Goal: Task Accomplishment & Management: Complete application form

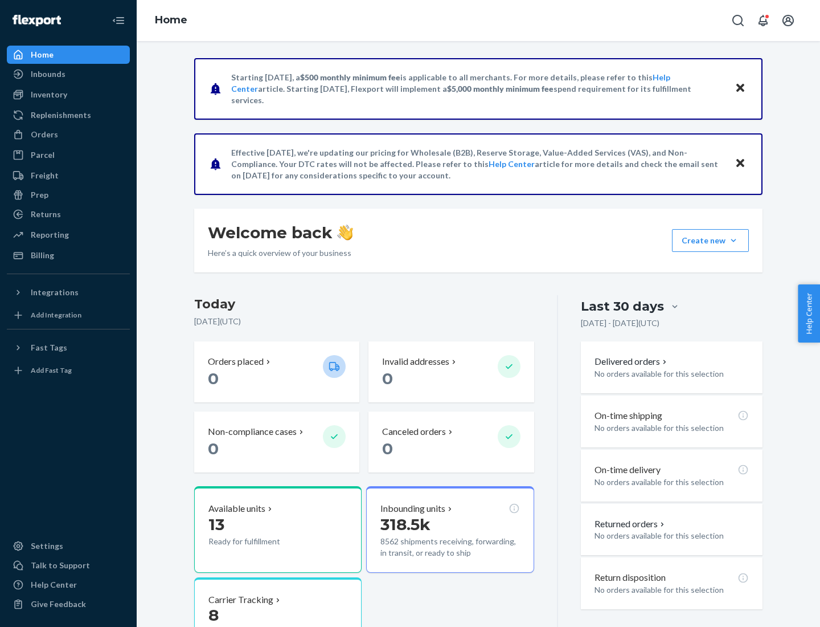
click at [734, 240] on button "Create new Create new inbound Create new order Create new product" at bounding box center [710, 240] width 77 height 23
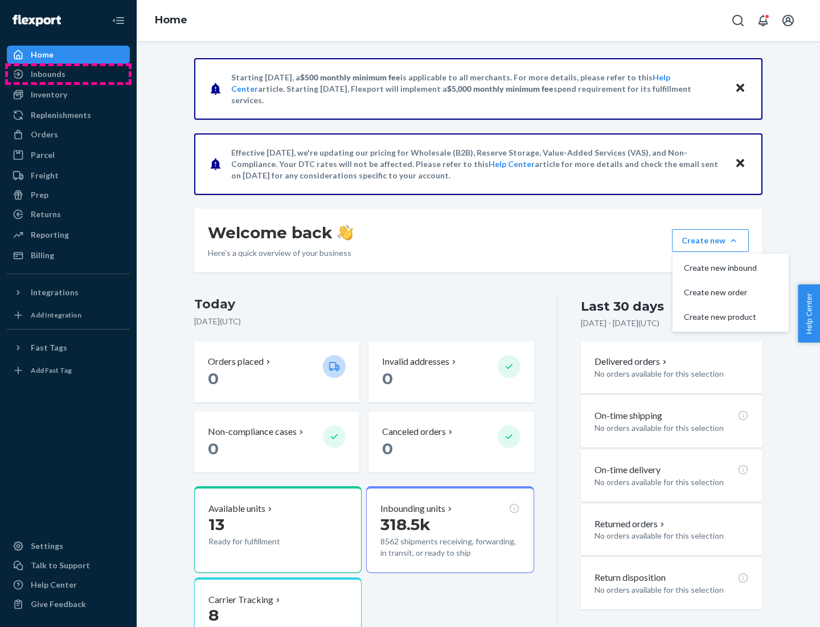
click at [68, 74] on div "Inbounds" at bounding box center [68, 74] width 121 height 16
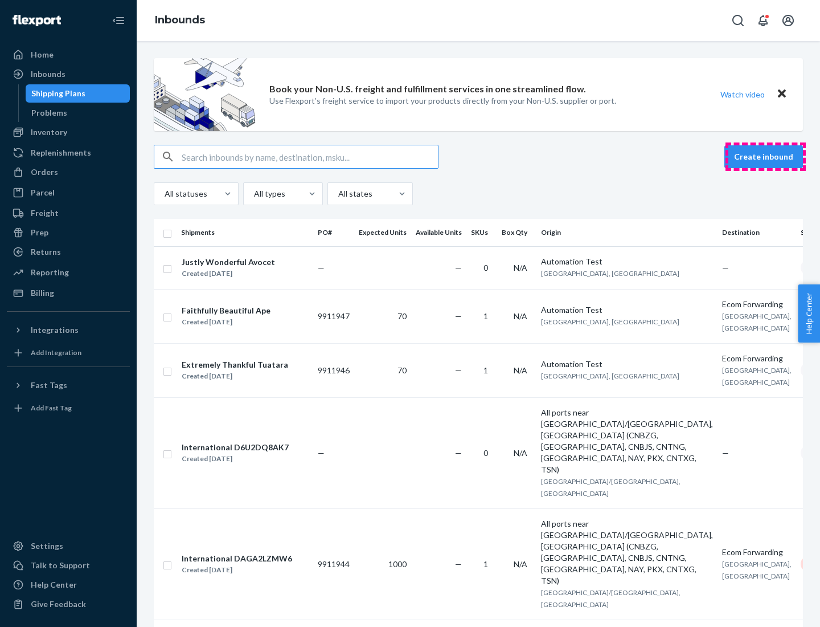
click at [765, 157] on button "Create inbound" at bounding box center [763, 156] width 79 height 23
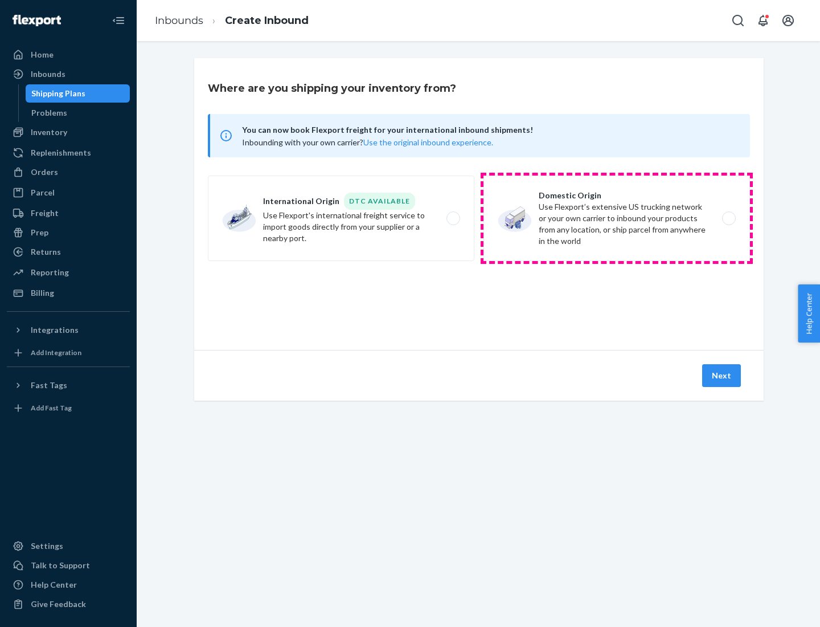
click at [617, 218] on label "Domestic Origin Use Flexport’s extensive US trucking network or your own carrie…" at bounding box center [617, 217] width 267 height 85
click at [728, 218] on input "Domestic Origin Use Flexport’s extensive US trucking network or your own carrie…" at bounding box center [731, 218] width 7 height 7
radio input "true"
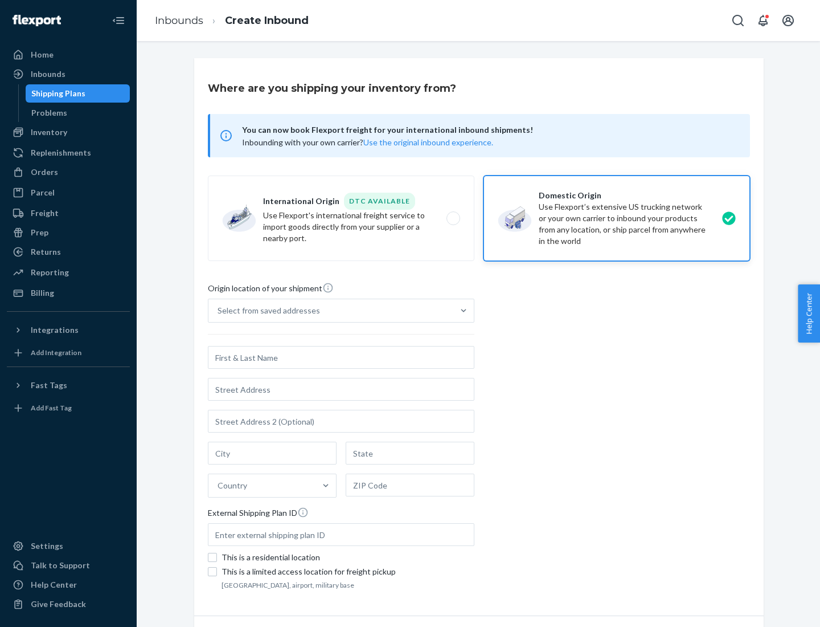
click at [331, 310] on div "Select from saved addresses" at bounding box center [330, 310] width 245 height 23
click at [219, 310] on input "Select from saved addresses" at bounding box center [218, 310] width 1 height 11
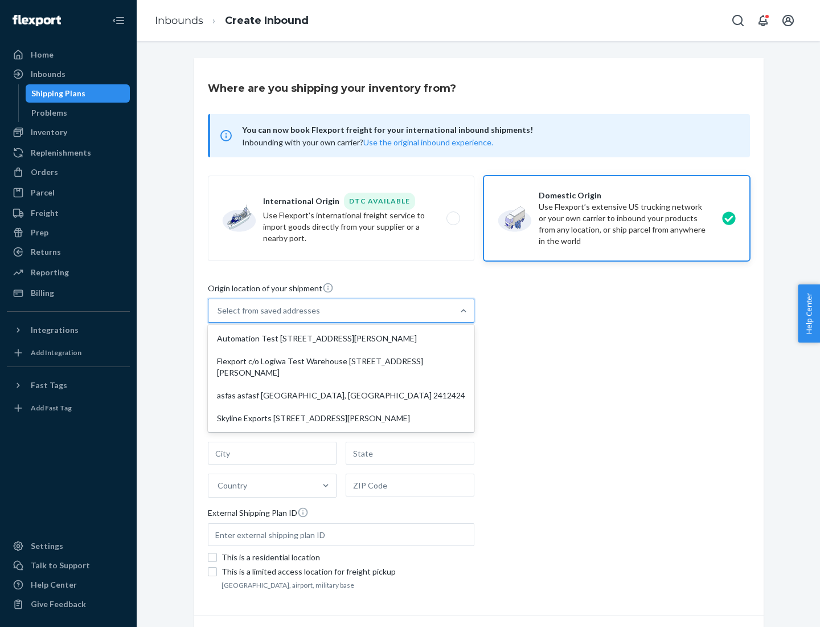
scroll to position [5, 0]
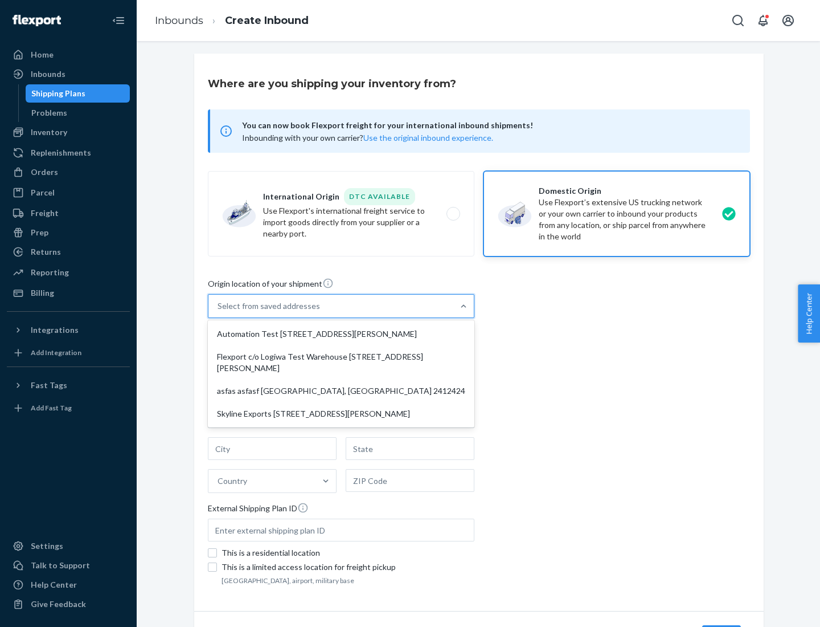
click at [341, 334] on div "Automation Test [STREET_ADDRESS][PERSON_NAME]" at bounding box center [341, 333] width 262 height 23
click at [219, 312] on input "option Automation Test [STREET_ADDRESS][PERSON_NAME] focused, 1 of 4. 4 results…" at bounding box center [218, 305] width 1 height 11
type input "Automation Test"
type input "9th Floor"
type input "[GEOGRAPHIC_DATA]"
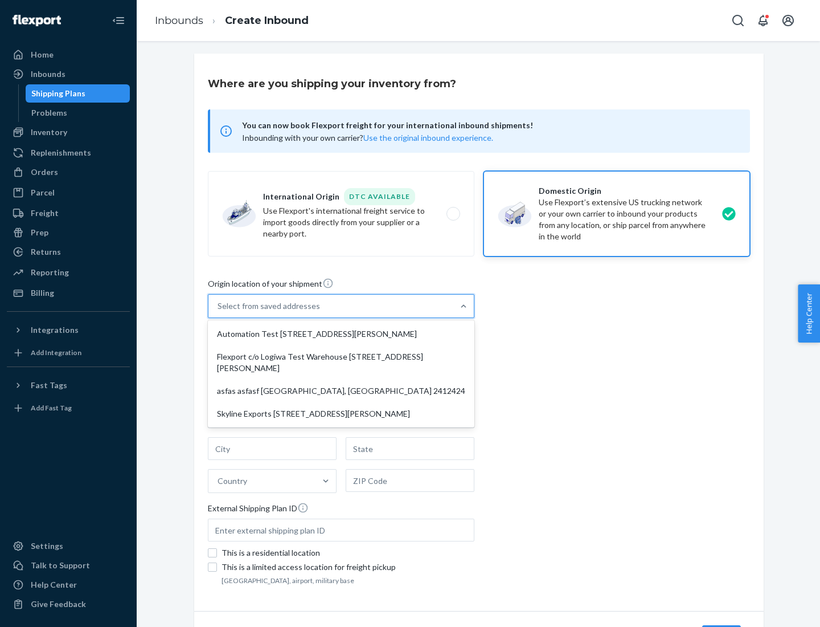
type input "CA"
type input "94104"
type input "[STREET_ADDRESS][PERSON_NAME]"
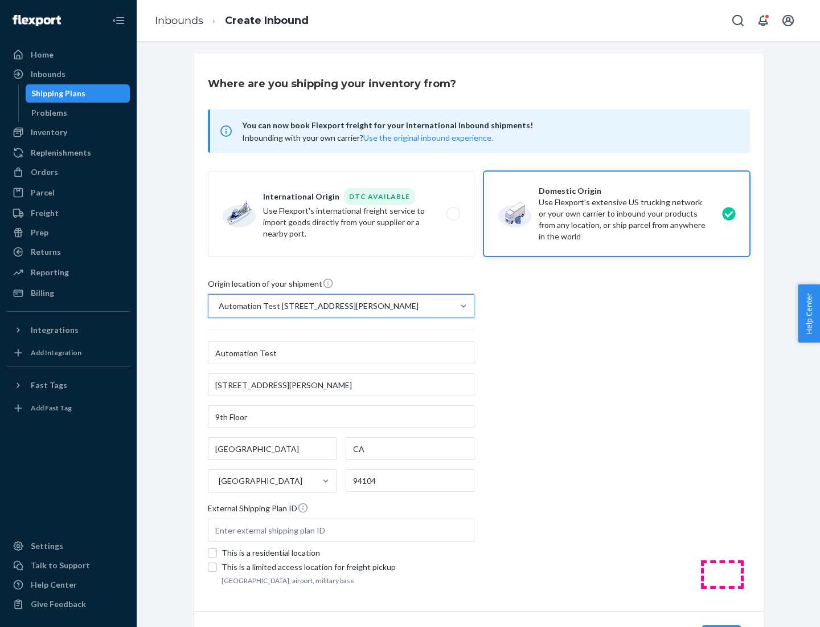
scroll to position [67, 0]
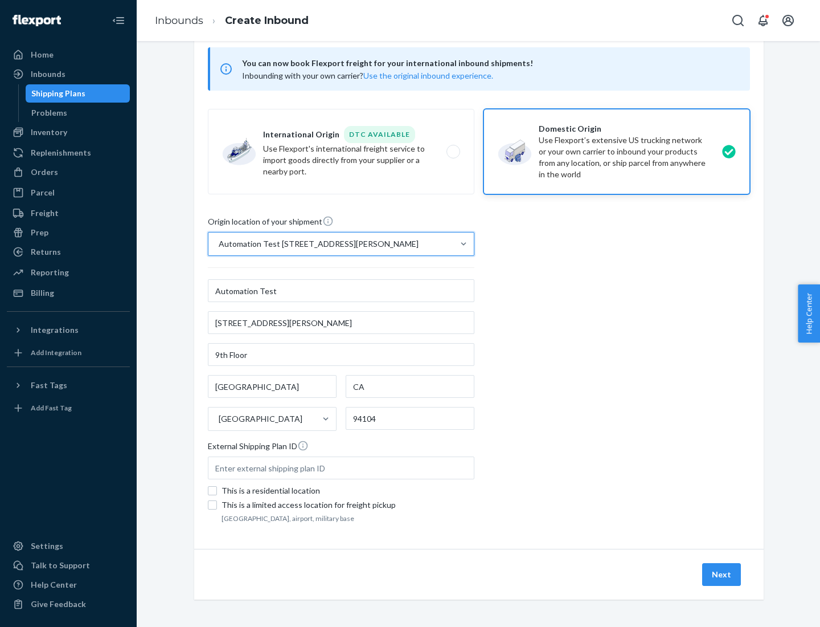
click at [722, 574] on button "Next" at bounding box center [721, 574] width 39 height 23
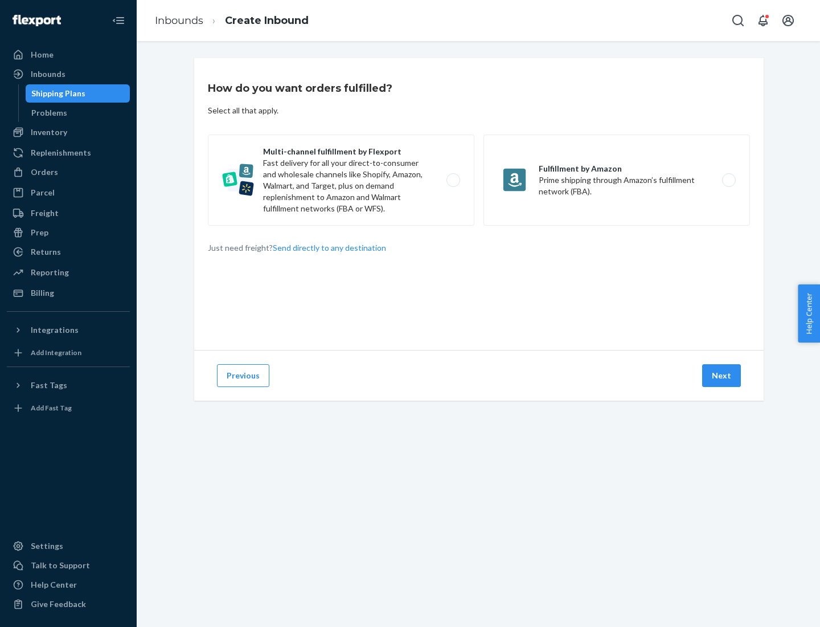
click at [341, 180] on label "Multi-channel fulfillment by Flexport Fast delivery for all your direct-to-cons…" at bounding box center [341, 179] width 267 height 91
click at [453, 180] on input "Multi-channel fulfillment by Flexport Fast delivery for all your direct-to-cons…" at bounding box center [456, 180] width 7 height 7
radio input "true"
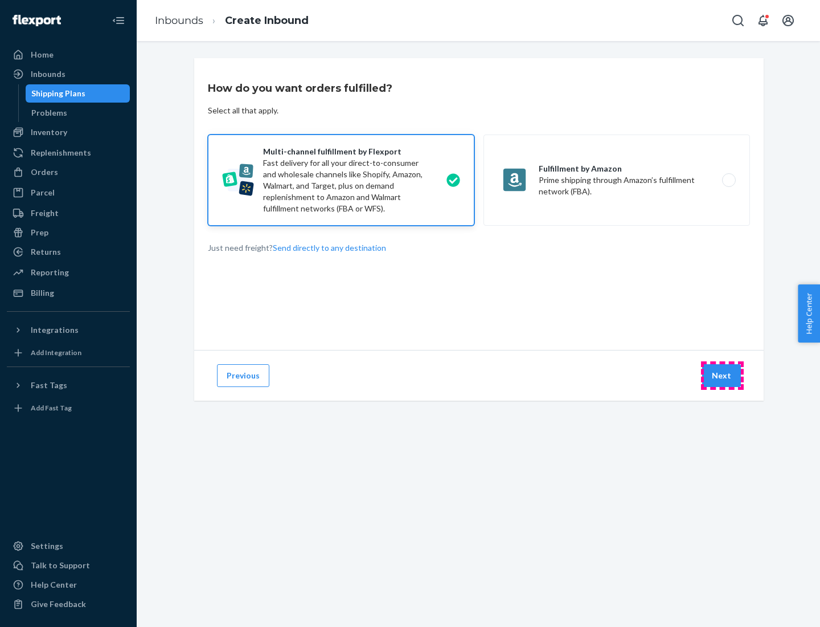
click at [722, 375] on button "Next" at bounding box center [721, 375] width 39 height 23
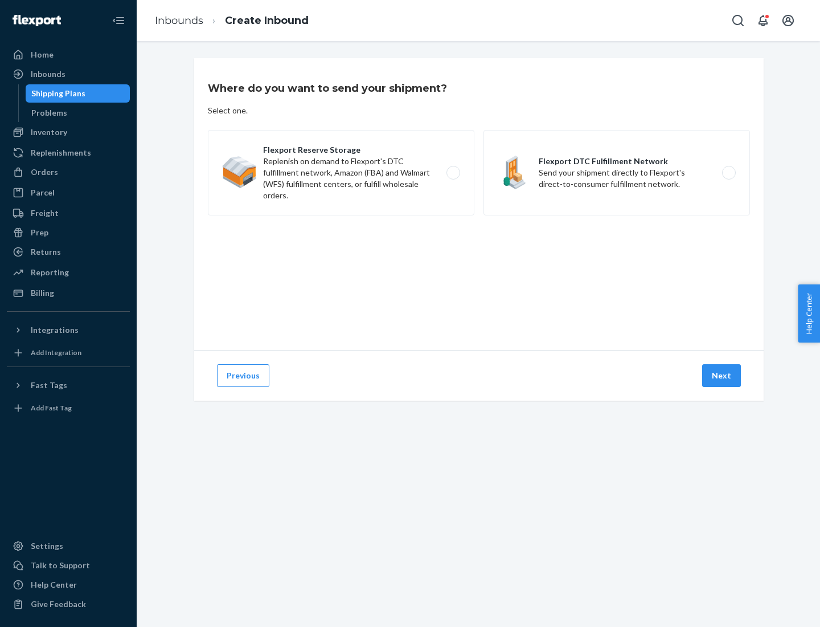
click at [617, 173] on label "Flexport DTC Fulfillment Network Send your shipment directly to Flexport's dire…" at bounding box center [617, 172] width 267 height 85
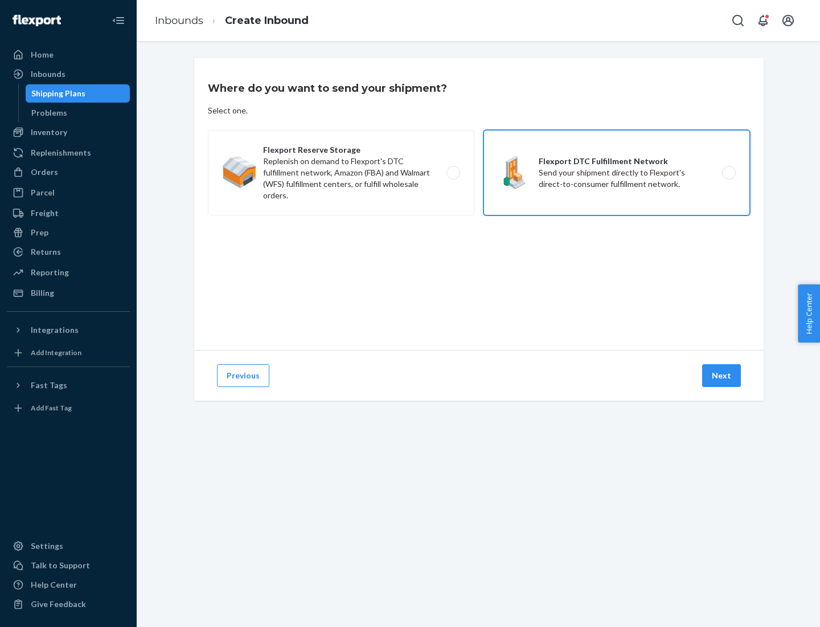
click at [728, 173] on input "Flexport DTC Fulfillment Network Send your shipment directly to Flexport's dire…" at bounding box center [731, 172] width 7 height 7
radio input "true"
click at [722, 375] on button "Next" at bounding box center [721, 375] width 39 height 23
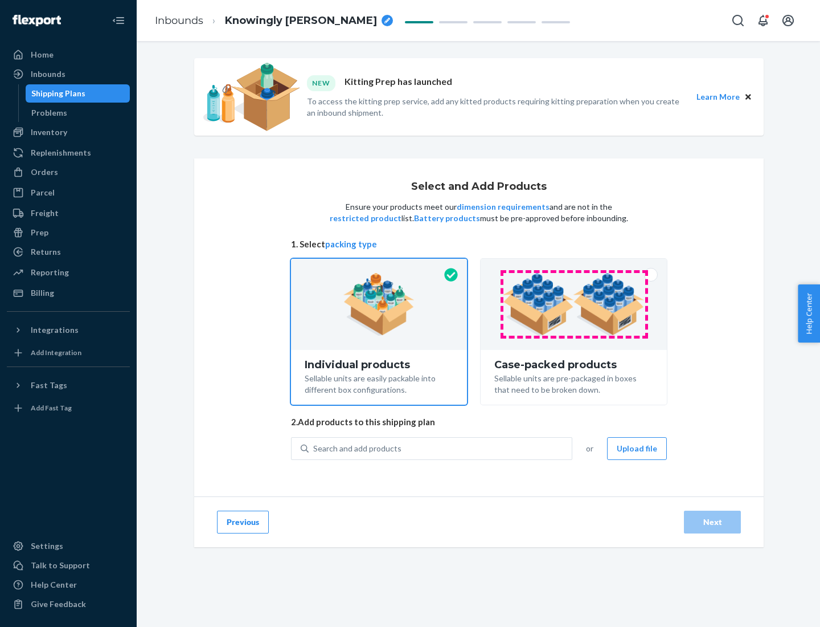
click at [574, 304] on img at bounding box center [574, 304] width 142 height 63
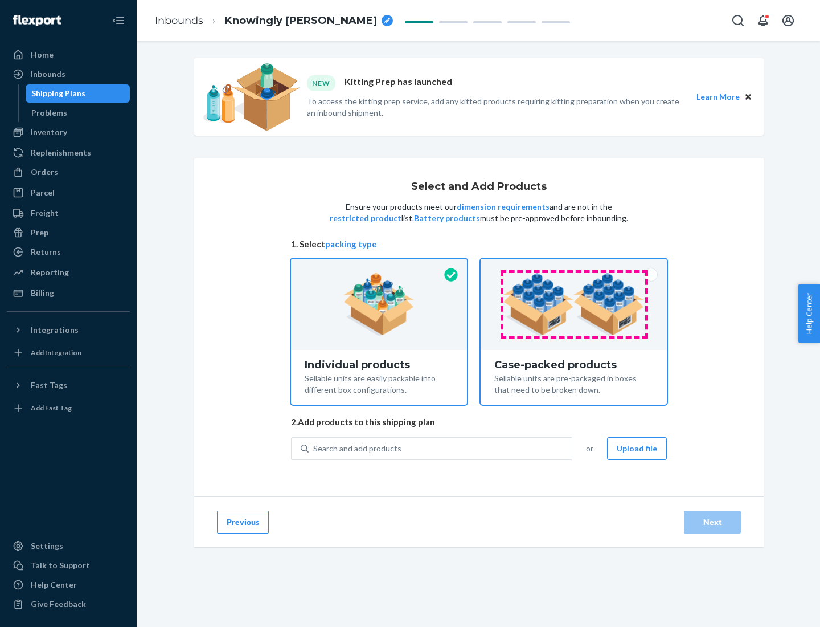
click at [574, 266] on input "Case-packed products Sellable units are pre-packaged in boxes that need to be b…" at bounding box center [573, 262] width 7 height 7
radio input "true"
radio input "false"
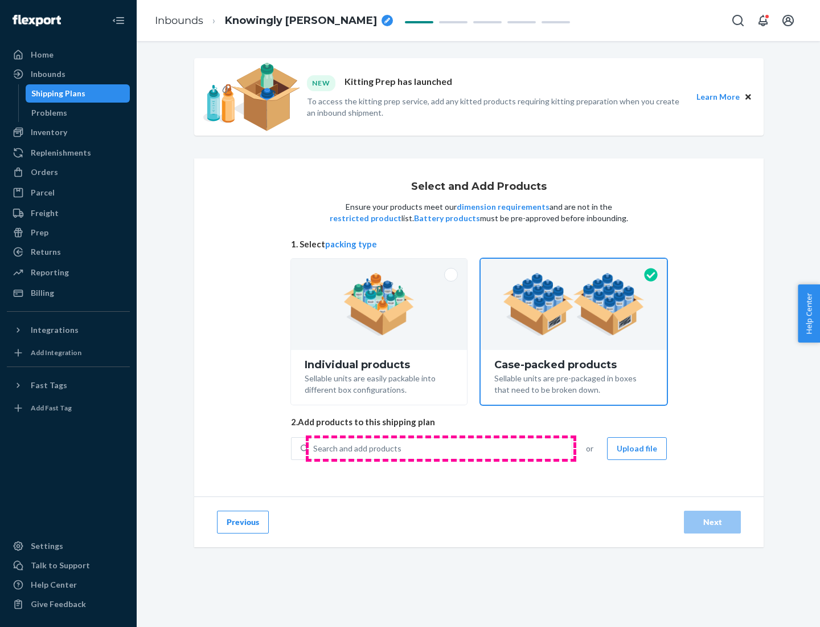
click at [441, 448] on div "Search and add products" at bounding box center [440, 448] width 263 height 21
click at [314, 448] on input "Search and add products" at bounding box center [313, 448] width 1 height 11
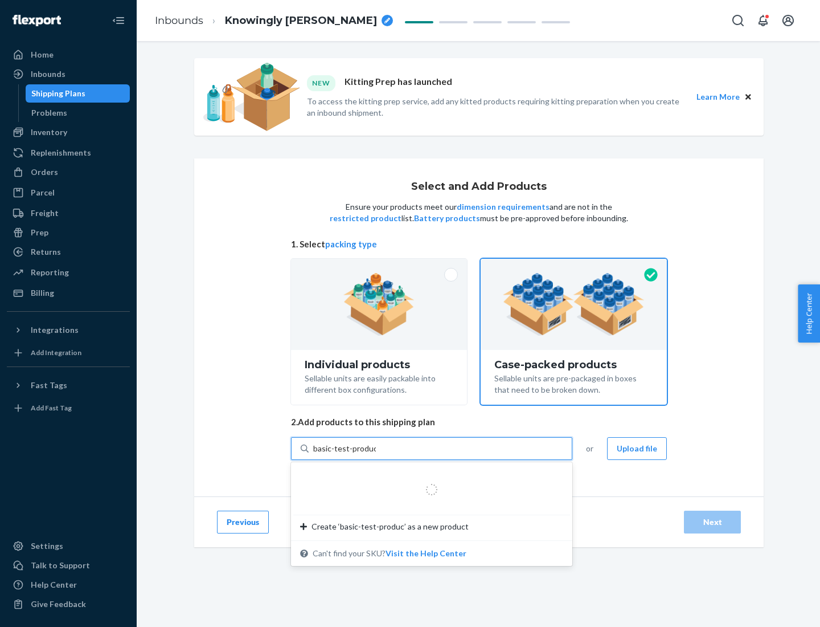
type input "basic-test-product-1"
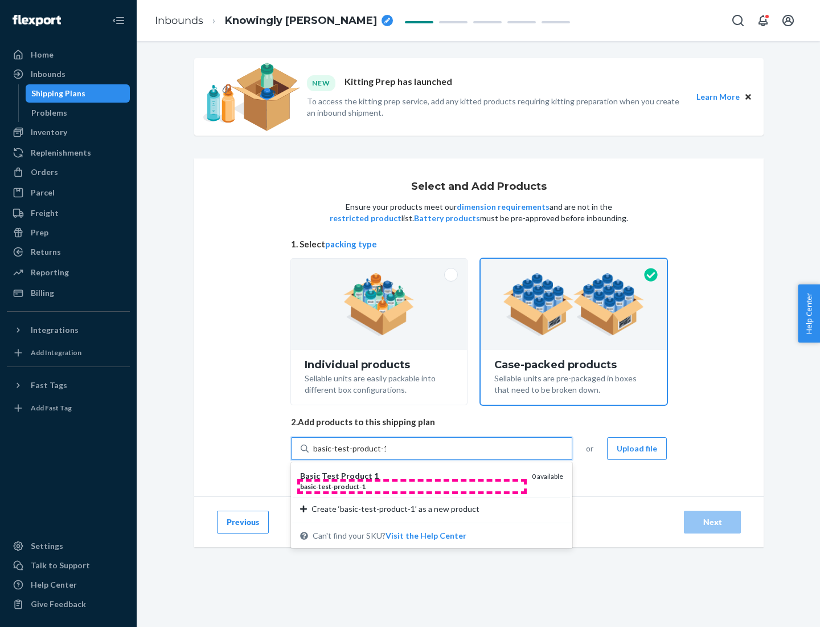
click at [412, 486] on div "basic - test - product - 1" at bounding box center [411, 486] width 223 height 10
click at [386, 454] on input "basic-test-product-1" at bounding box center [349, 448] width 73 height 11
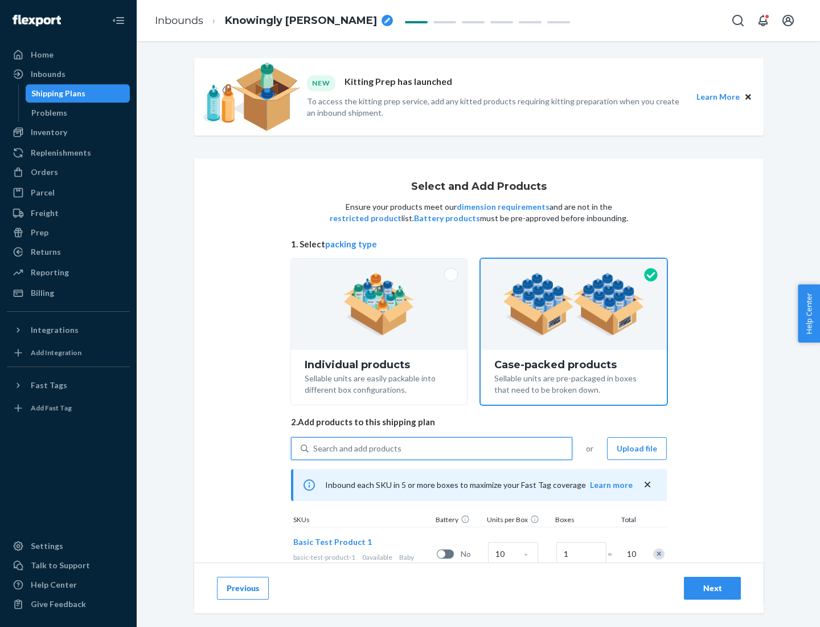
scroll to position [41, 0]
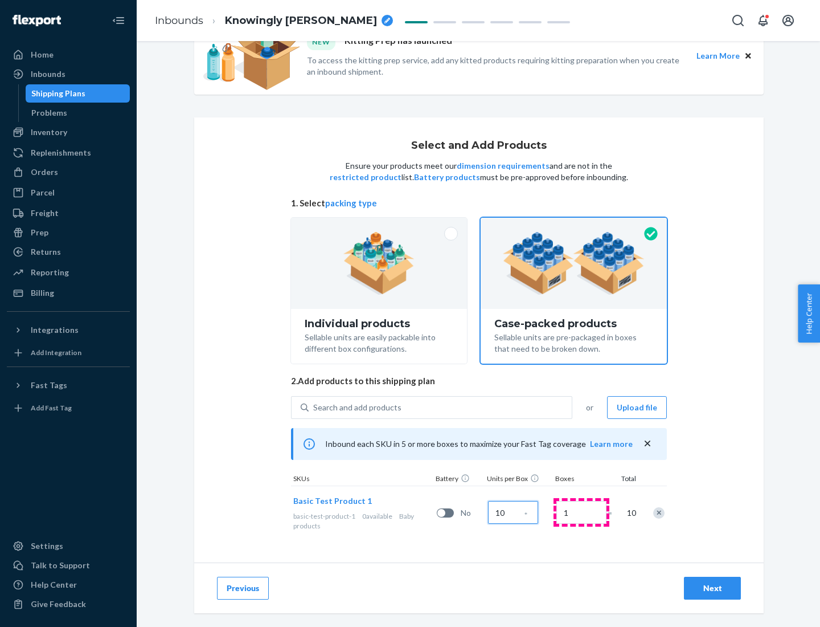
type input "10"
type input "7"
click at [713, 588] on div "Next" at bounding box center [713, 587] width 38 height 11
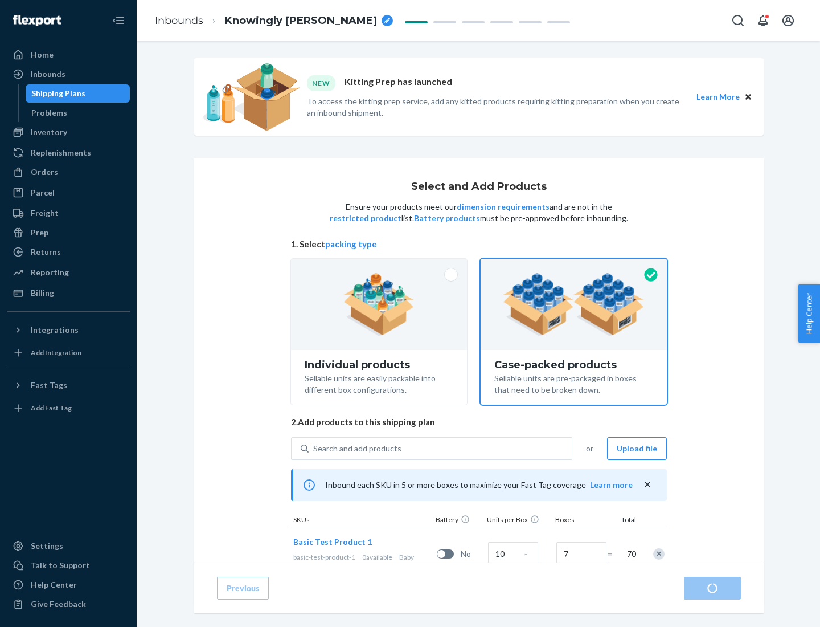
radio input "true"
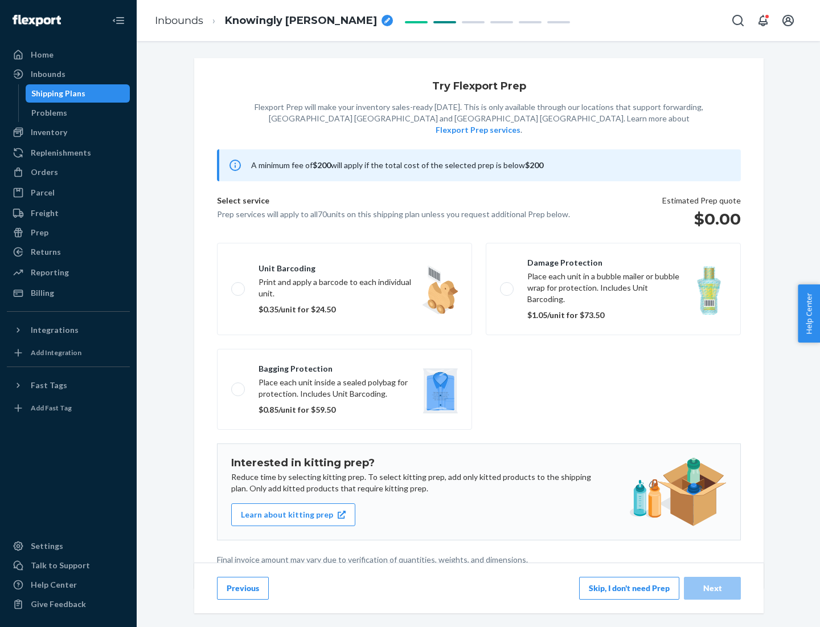
scroll to position [3, 0]
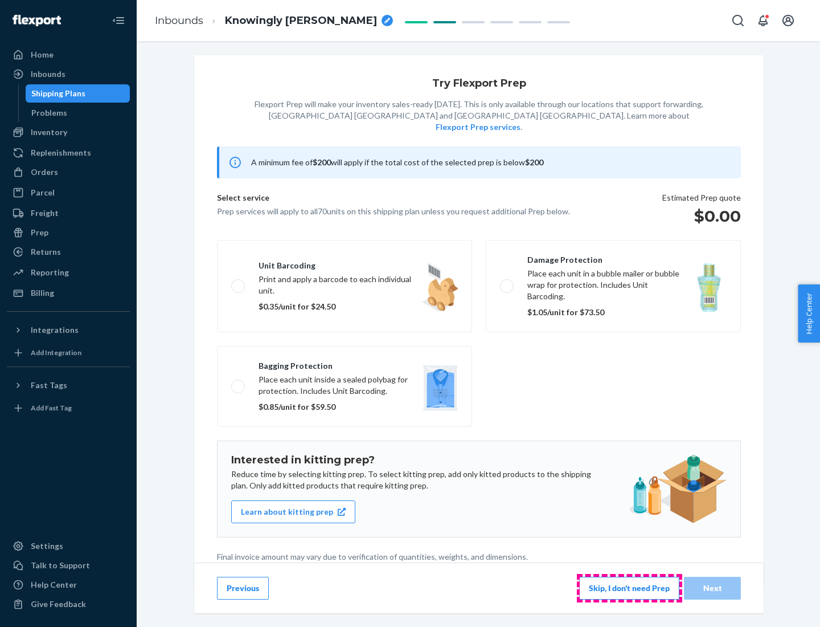
click at [629, 587] on button "Skip, I don't need Prep" at bounding box center [629, 587] width 100 height 23
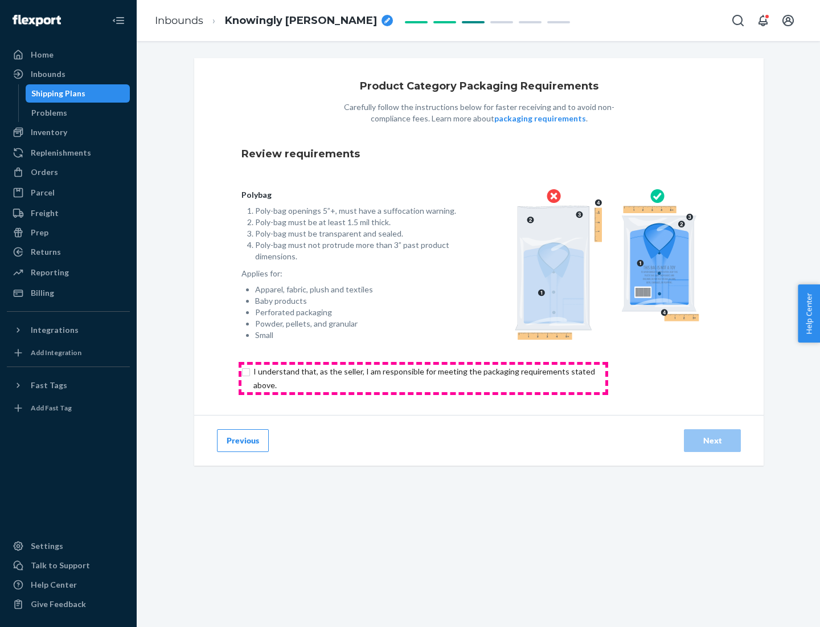
click at [423, 378] on input "checkbox" at bounding box center [430, 378] width 379 height 27
checkbox input "true"
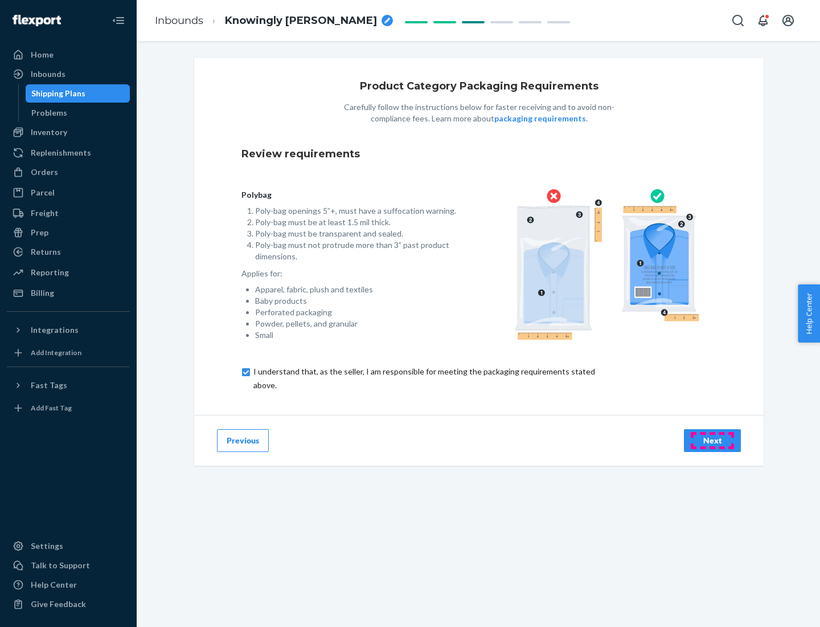
click at [713, 440] on div "Next" at bounding box center [713, 440] width 38 height 11
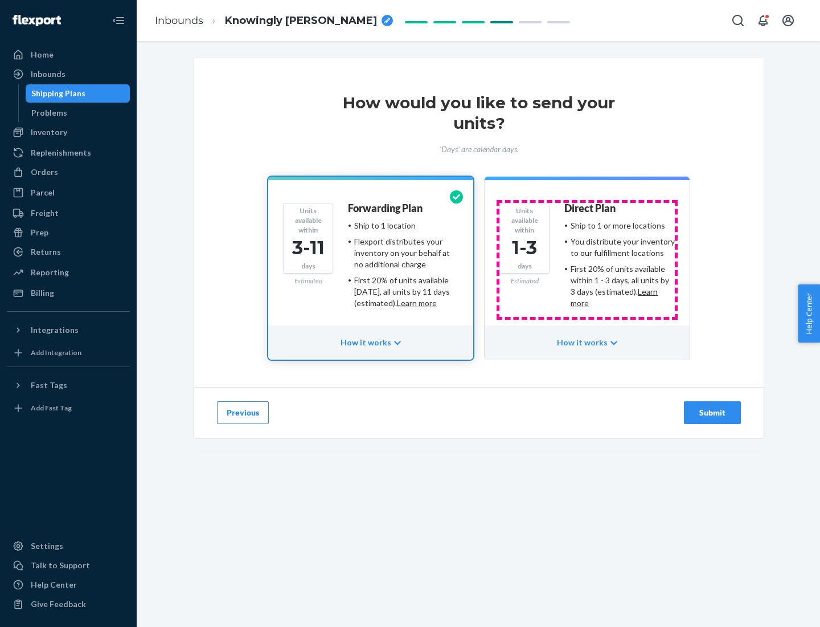
click at [587, 260] on ul "Ship to 1 or more locations You distribute your inventory to our fulfillment lo…" at bounding box center [619, 264] width 110 height 89
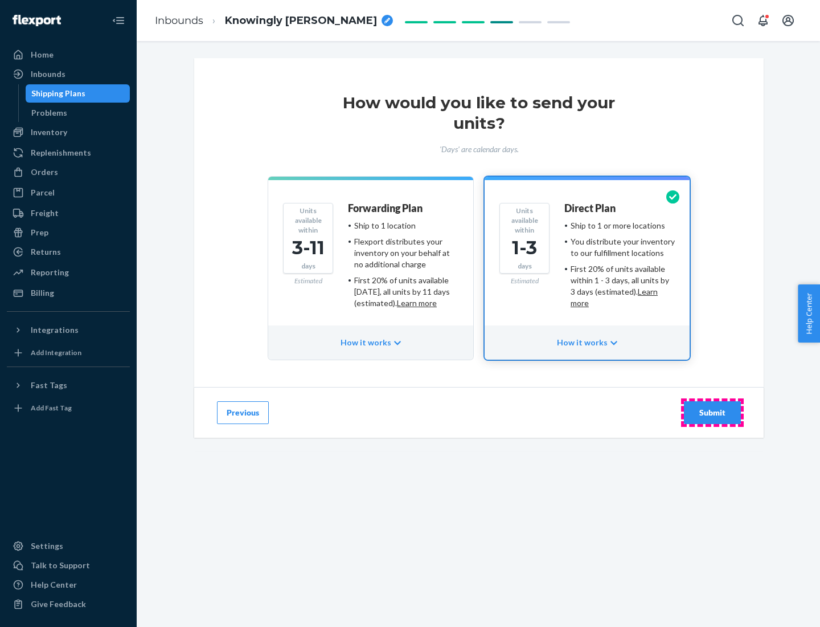
click at [713, 412] on div "Submit" at bounding box center [713, 412] width 38 height 11
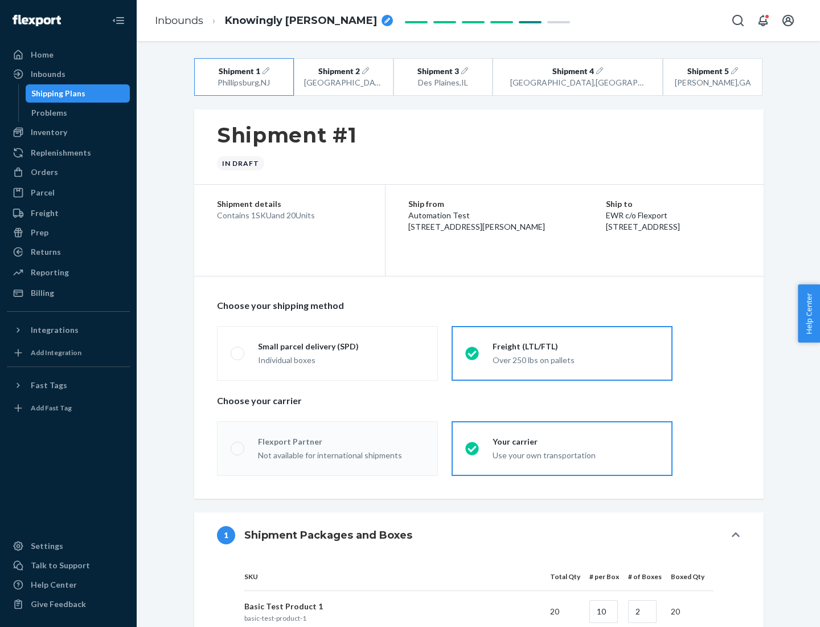
radio input "true"
radio input "false"
radio input "true"
radio input "false"
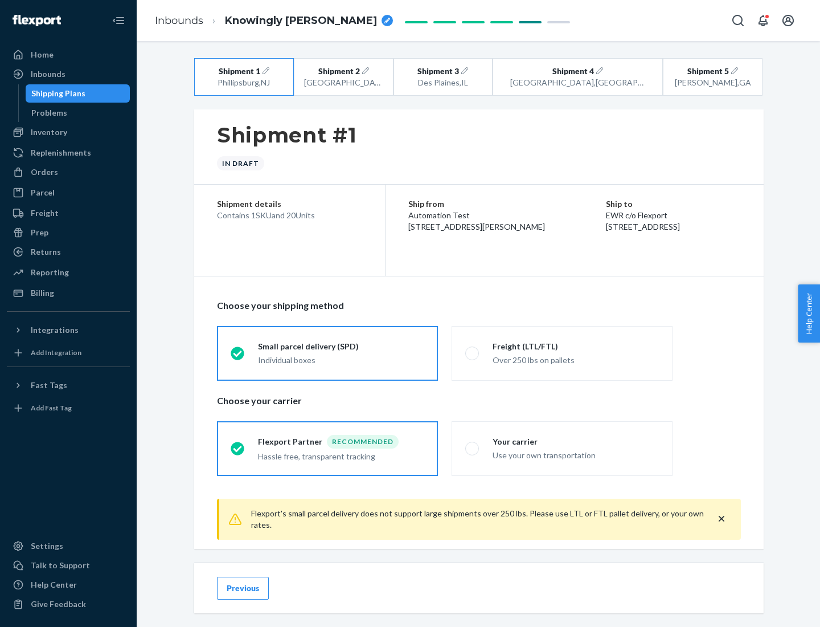
scroll to position [13, 0]
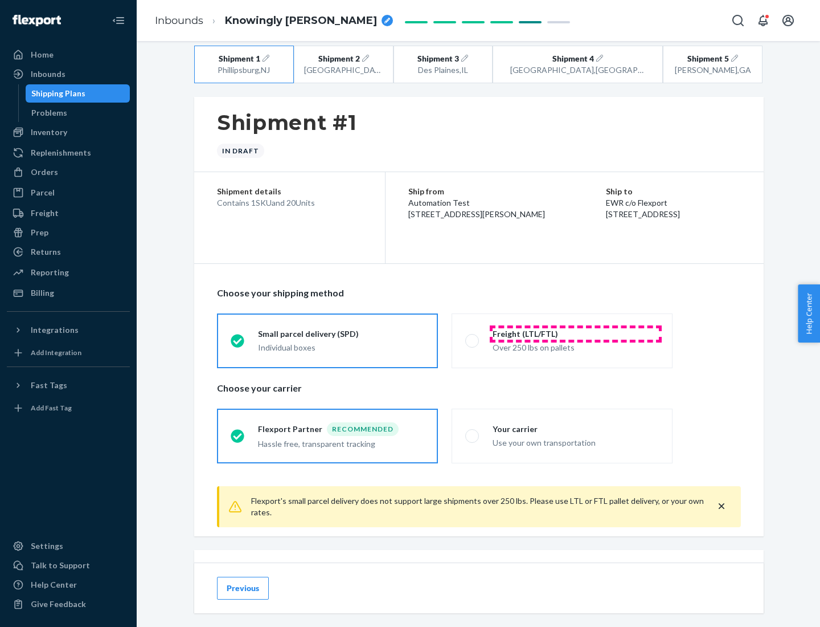
click at [576, 333] on div "Freight (LTL/FTL)" at bounding box center [576, 333] width 166 height 11
click at [473, 337] on input "Freight (LTL/FTL) Over 250 lbs on pallets" at bounding box center [468, 340] width 7 height 7
radio input "true"
radio input "false"
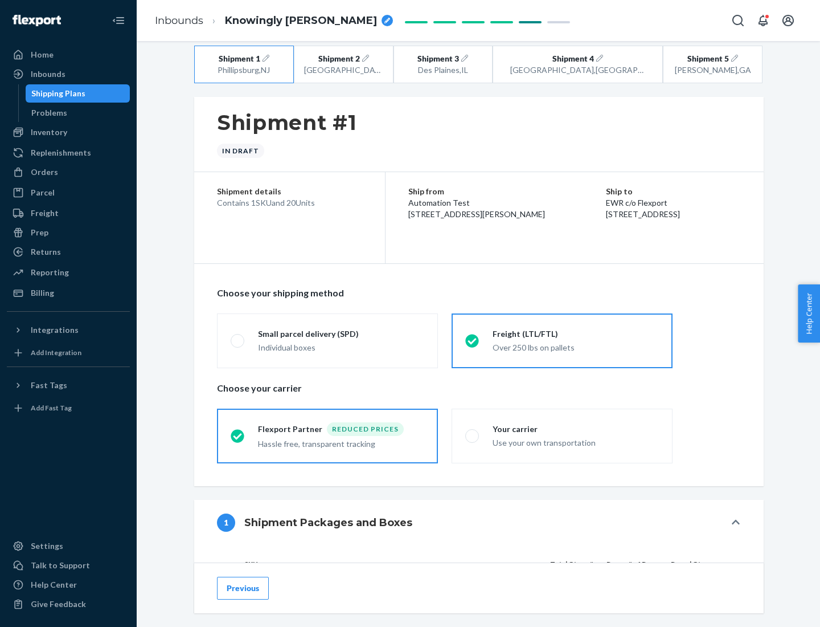
scroll to position [108, 0]
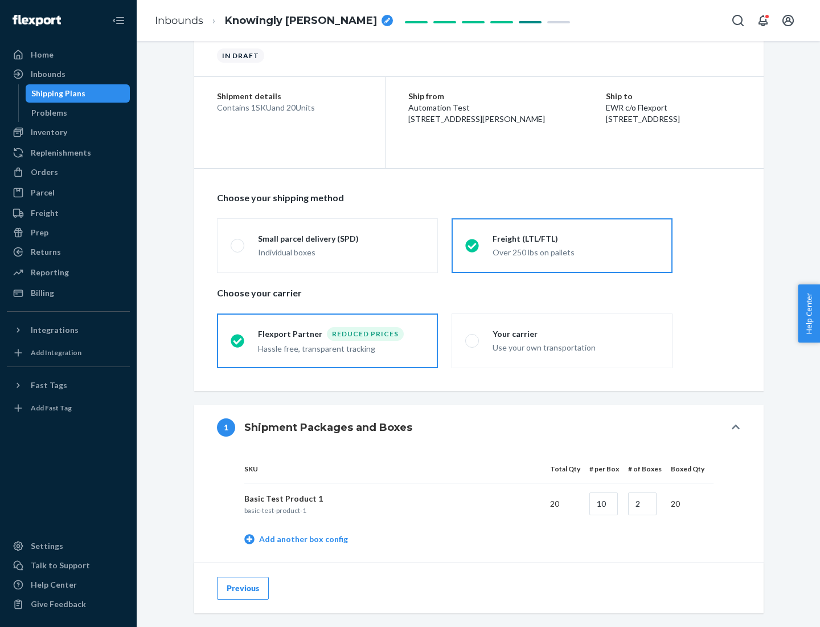
click at [576, 333] on div "Your carrier" at bounding box center [576, 333] width 166 height 11
click at [473, 337] on input "Your carrier Use your own transportation" at bounding box center [468, 340] width 7 height 7
radio input "true"
radio input "false"
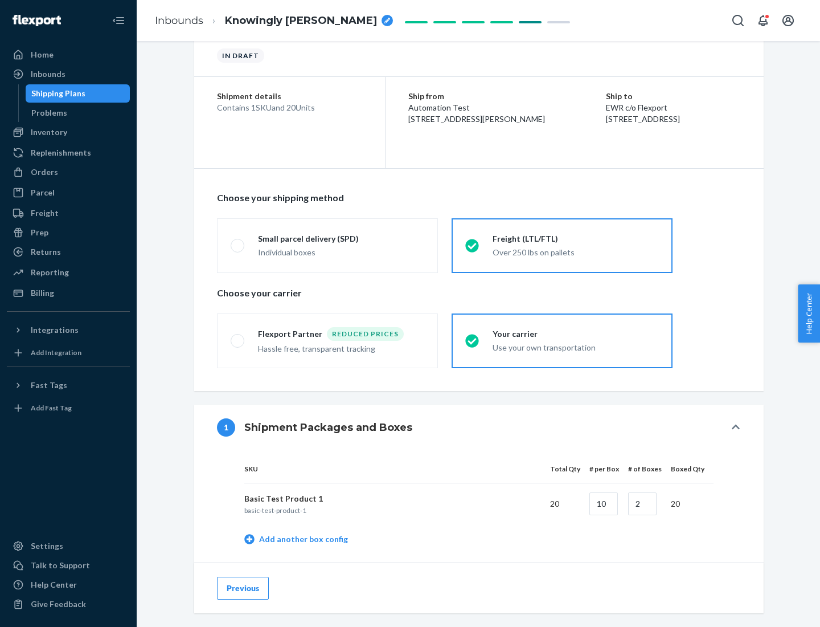
scroll to position [360, 0]
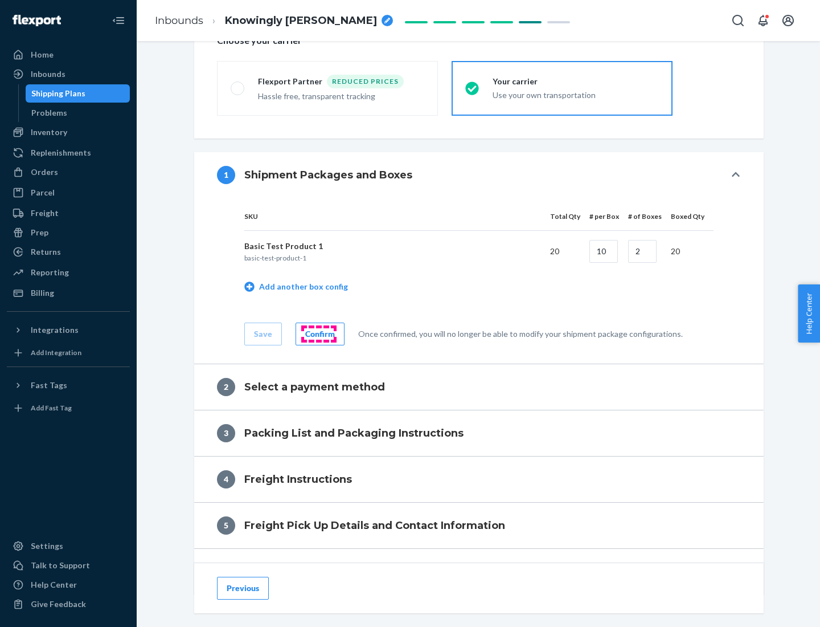
click at [318, 333] on div "Confirm" at bounding box center [320, 333] width 30 height 11
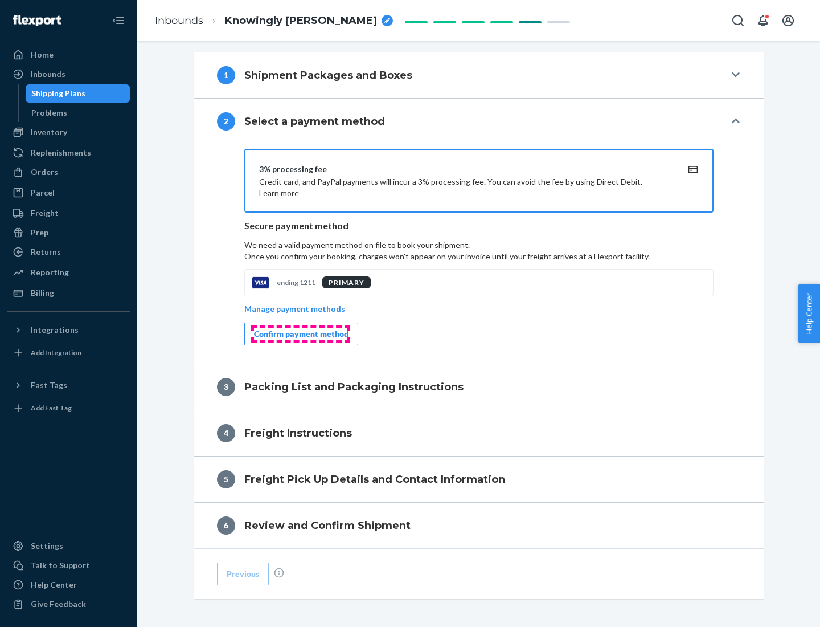
click at [300, 334] on div "Confirm payment method" at bounding box center [301, 333] width 95 height 11
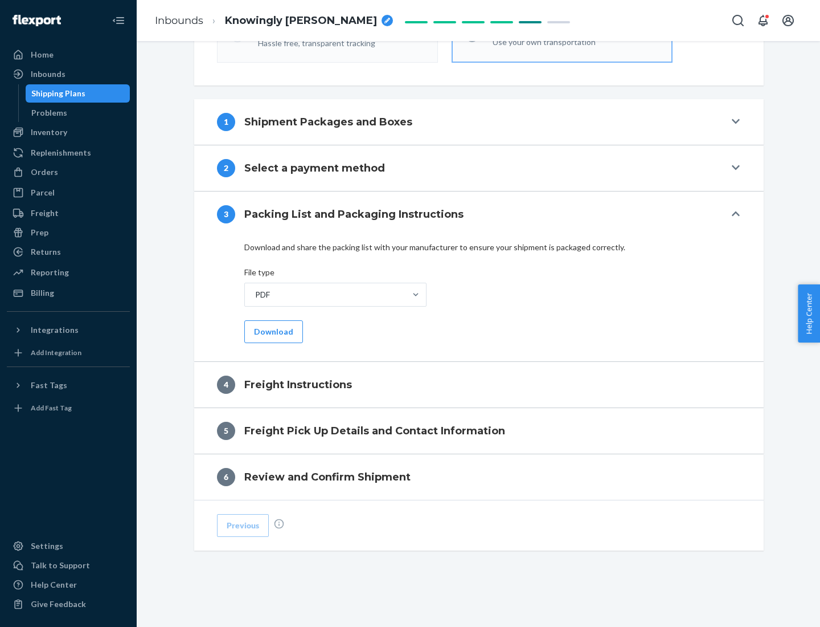
scroll to position [411, 0]
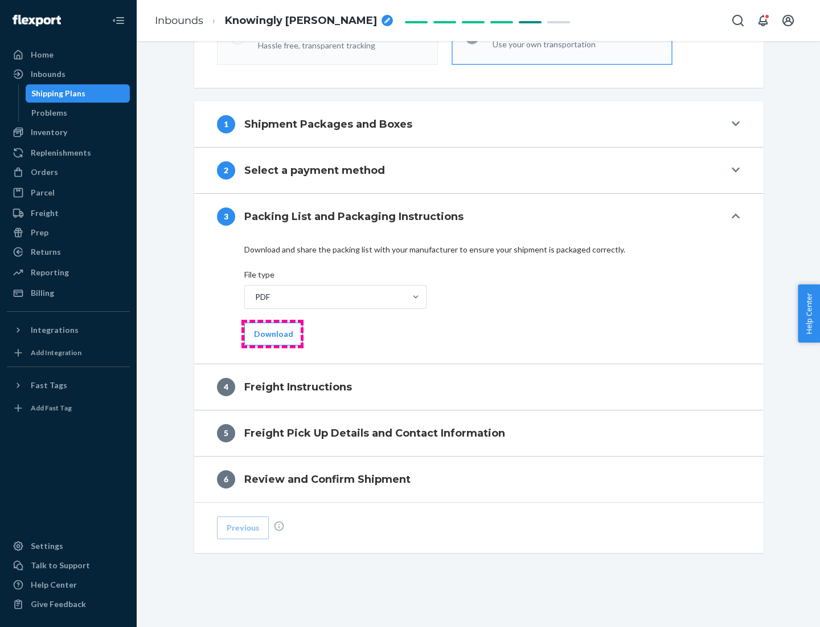
click at [272, 333] on button "Download" at bounding box center [273, 333] width 59 height 23
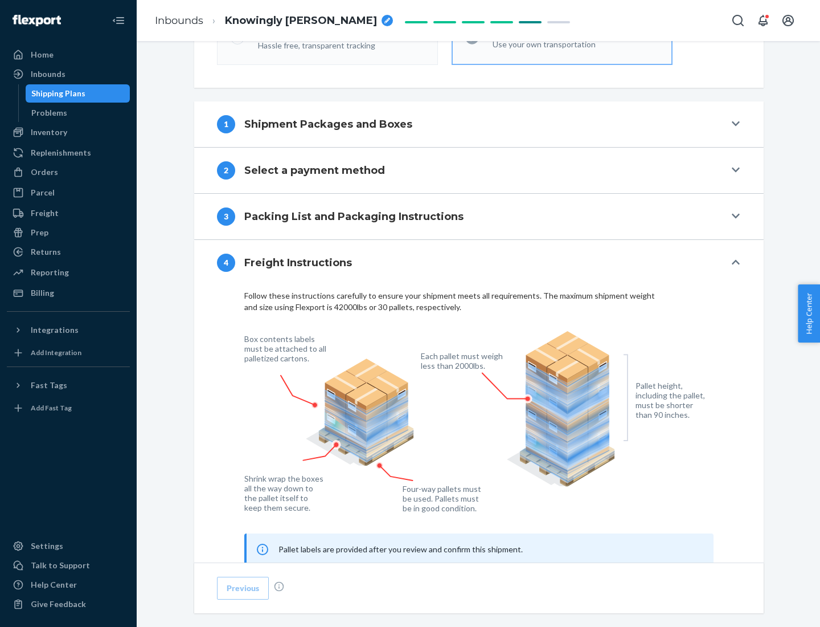
scroll to position [689, 0]
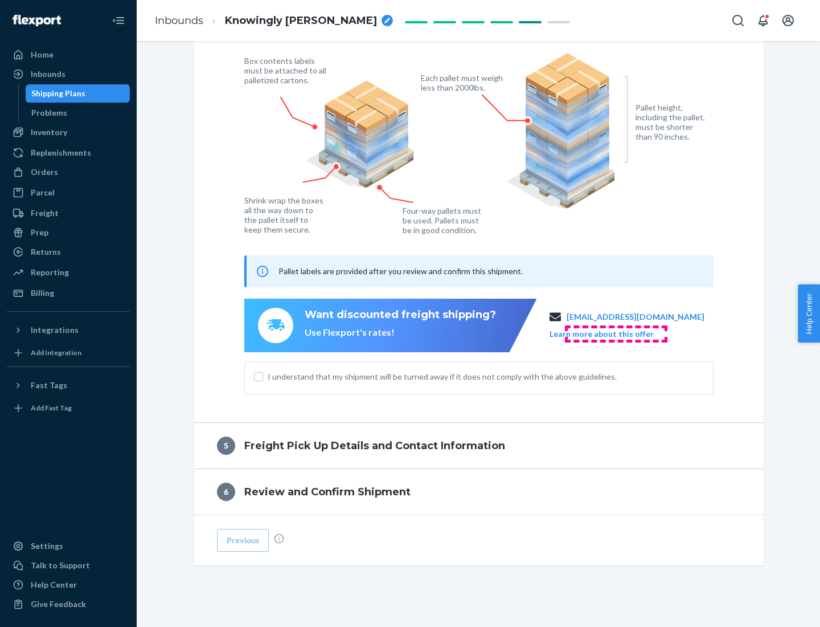
click at [616, 333] on button "Learn more about this offer" at bounding box center [602, 333] width 104 height 11
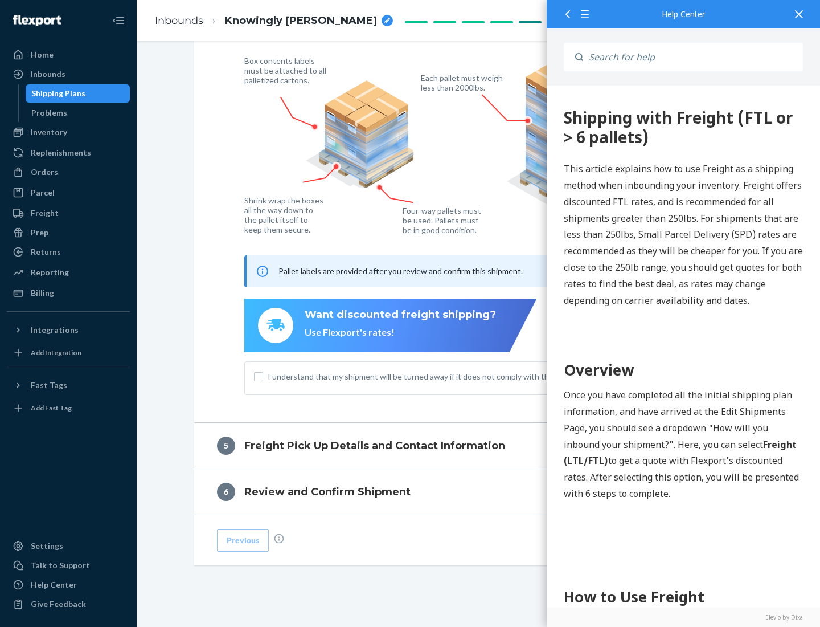
scroll to position [0, 0]
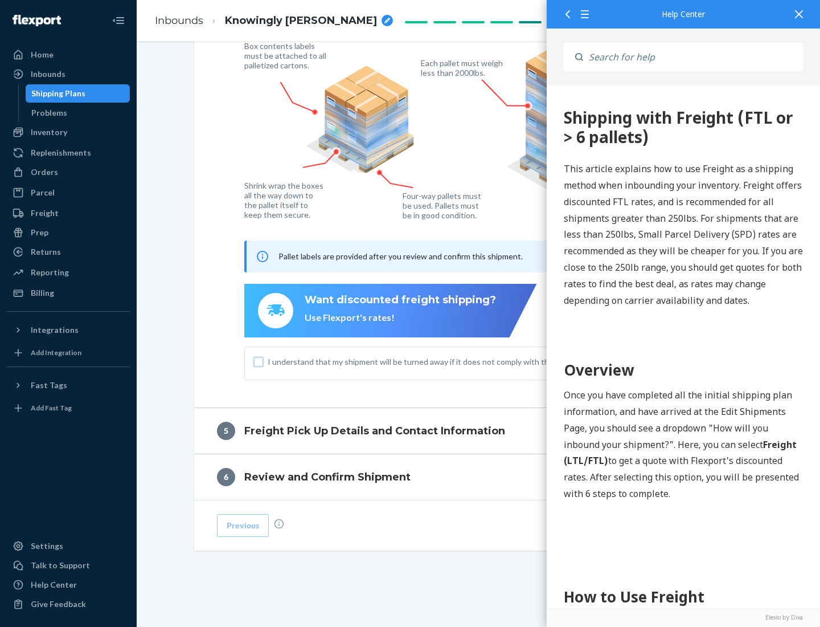
click at [259, 361] on input "I understand that my shipment will be turned away if it does not comply with th…" at bounding box center [258, 361] width 9 height 9
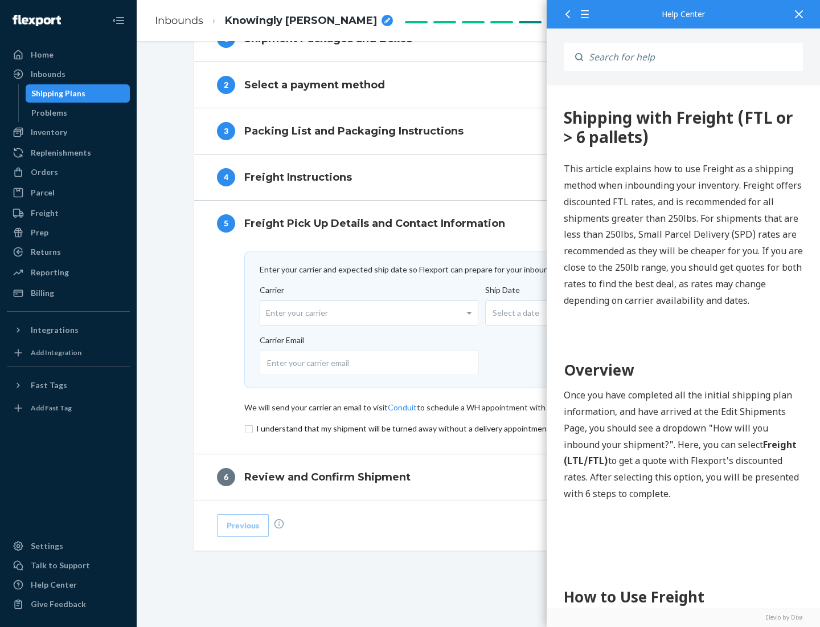
scroll to position [496, 0]
click at [479, 428] on input "checkbox" at bounding box center [478, 428] width 469 height 14
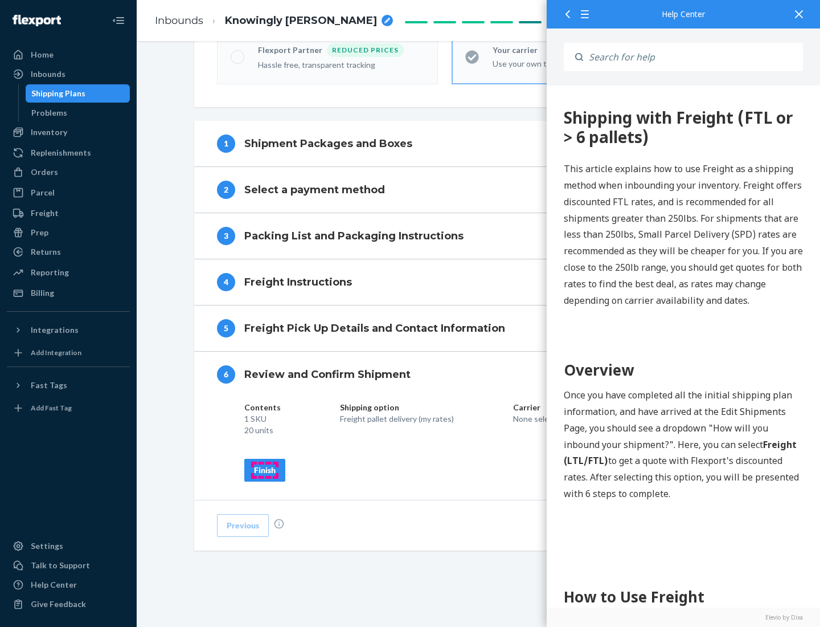
click at [265, 469] on div "Finish" at bounding box center [265, 469] width 22 height 11
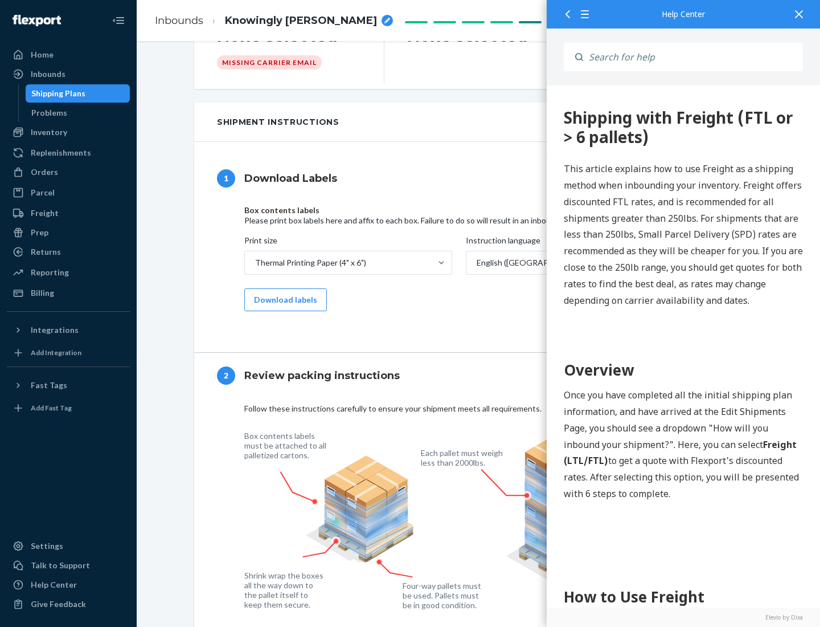
scroll to position [0, 0]
